Goal: Task Accomplishment & Management: Complete application form

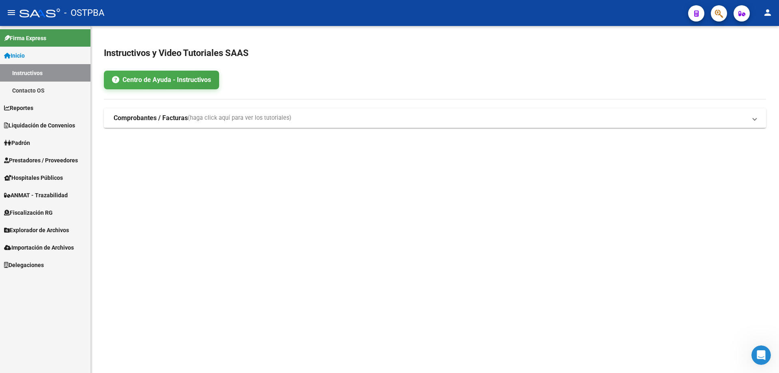
click at [44, 181] on span "Hospitales Públicos" at bounding box center [33, 177] width 59 height 9
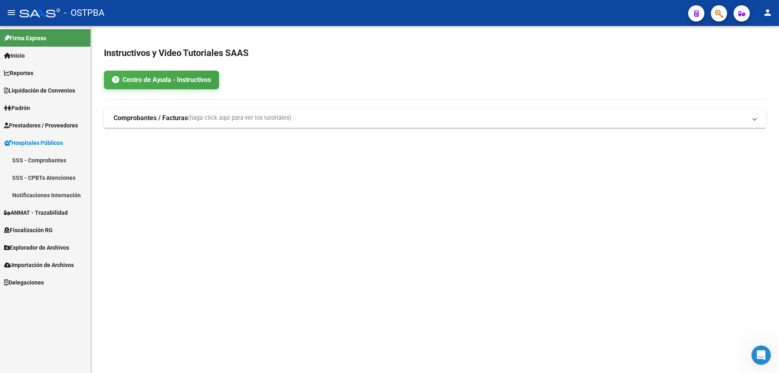
click at [42, 192] on link "Notificaciones Internación" at bounding box center [45, 194] width 90 height 17
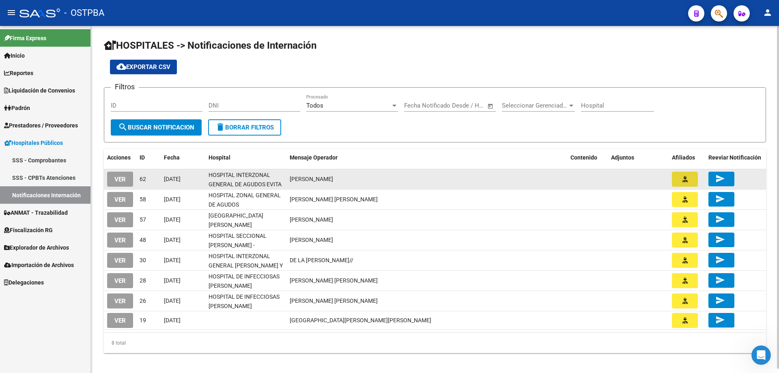
click at [687, 176] on span "button" at bounding box center [685, 178] width 5 height 7
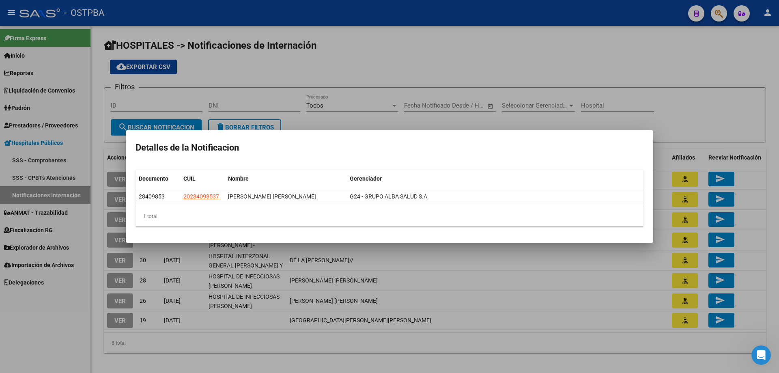
click at [691, 105] on div at bounding box center [389, 186] width 779 height 373
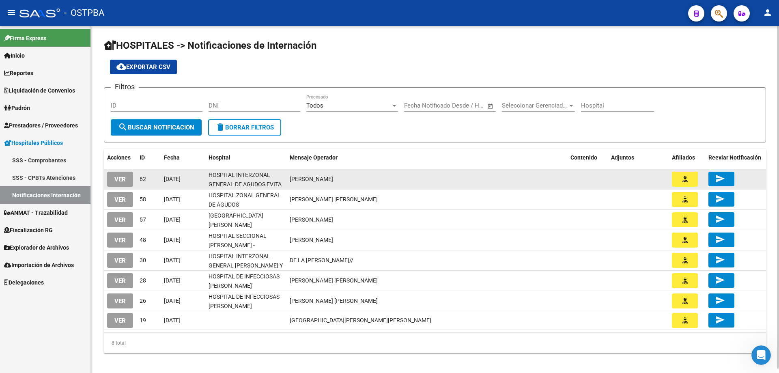
click at [121, 176] on span "VER" at bounding box center [119, 179] width 11 height 7
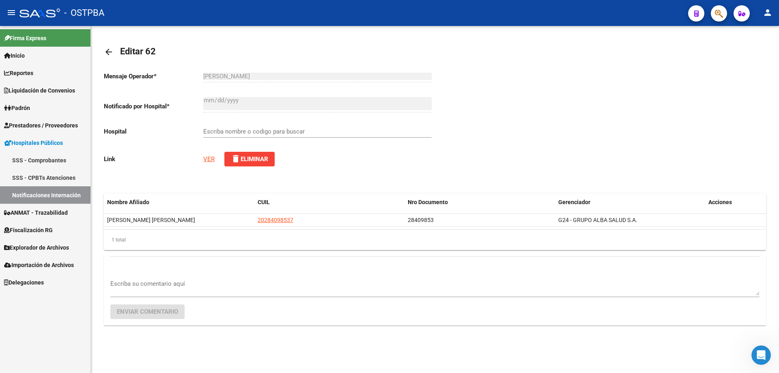
type input "HOSPITAL INTERZONAL GENERAL DE AGUDOS EVITA"
click at [208, 159] on link "VER" at bounding box center [208, 158] width 11 height 7
click at [164, 284] on textarea "Escriba su comentario aquí" at bounding box center [434, 287] width 649 height 16
click at [244, 131] on input "HOSPITAL INTERZONAL GENERAL DE AGUDOS EVITA" at bounding box center [317, 131] width 228 height 7
